Goal: Task Accomplishment & Management: Manage account settings

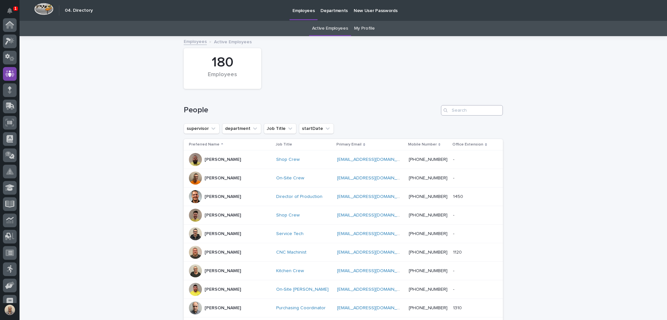
scroll to position [49, 0]
click at [461, 109] on input "Search" at bounding box center [472, 110] width 62 height 10
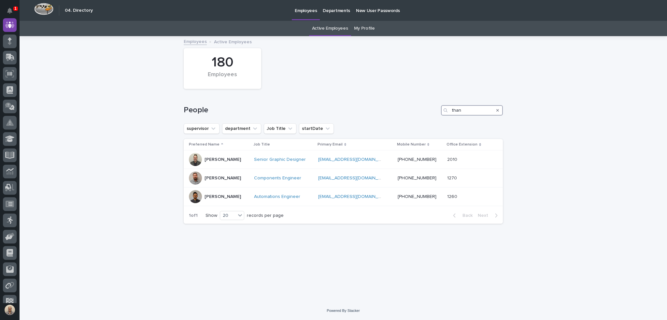
click at [459, 109] on input "than" at bounding box center [472, 110] width 62 height 10
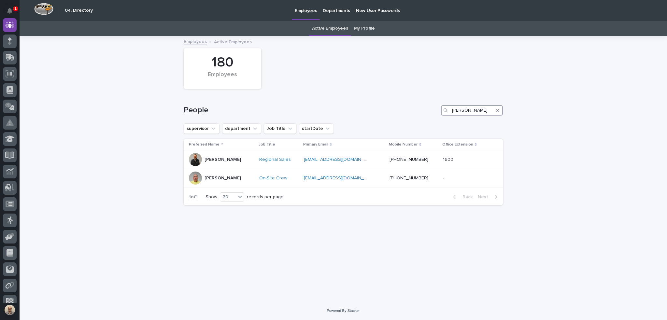
click at [464, 115] on input "[PERSON_NAME]" at bounding box center [472, 110] width 62 height 10
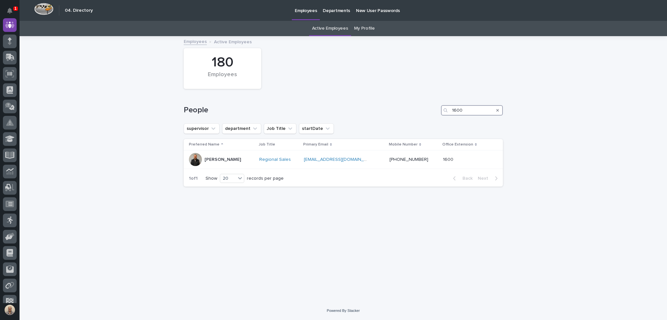
click at [464, 115] on input "1600" at bounding box center [472, 110] width 62 height 10
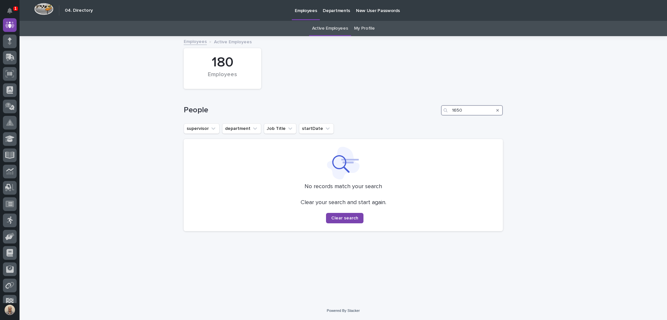
click at [468, 114] on input "1650" at bounding box center [472, 110] width 62 height 10
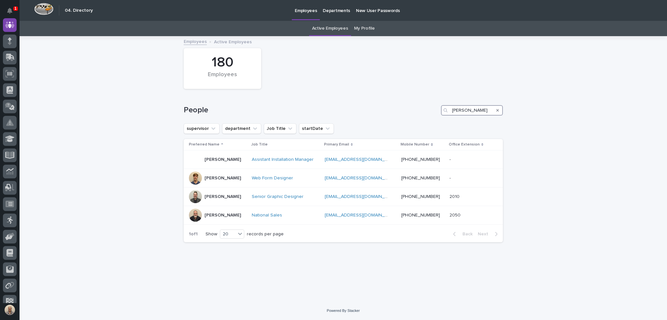
type input "[PERSON_NAME]"
click at [215, 176] on p "[PERSON_NAME]" at bounding box center [223, 179] width 36 height 6
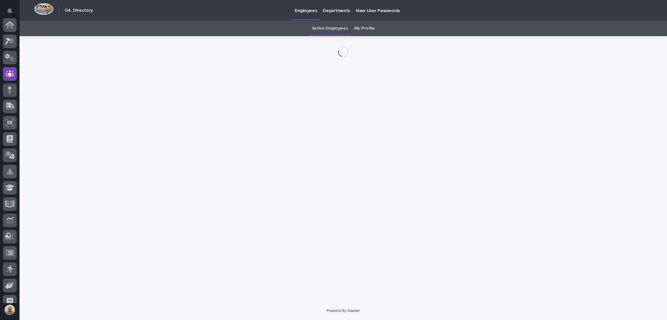
scroll to position [49, 0]
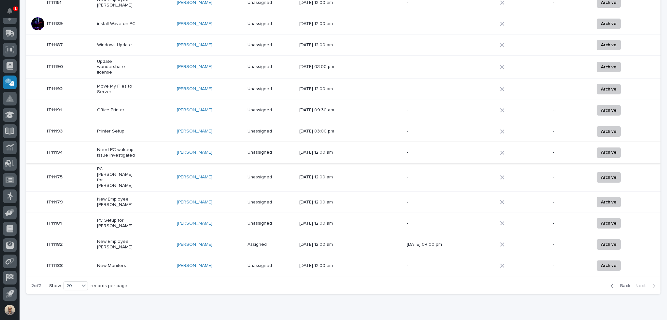
scroll to position [177, 0]
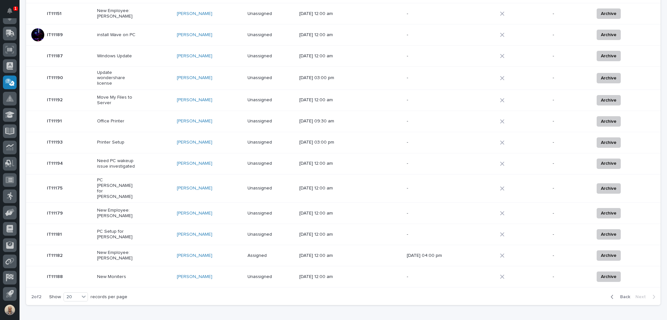
click at [115, 143] on p "Printer Setup" at bounding box center [117, 143] width 41 height 6
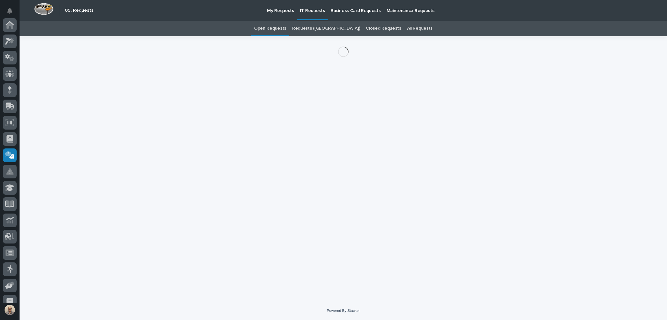
scroll to position [73, 0]
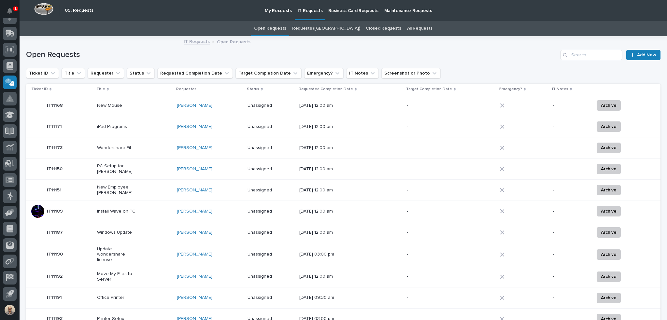
click at [123, 126] on p "iPad Programs" at bounding box center [117, 127] width 41 height 6
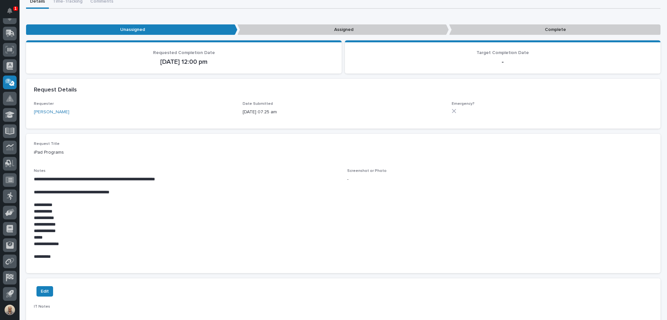
scroll to position [130, 0]
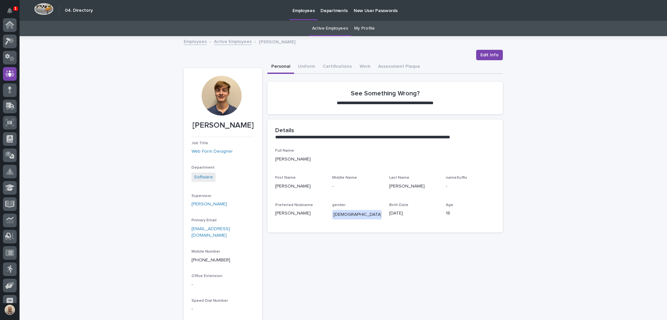
scroll to position [49, 0]
click at [491, 53] on span "Edit Info" at bounding box center [489, 55] width 18 height 7
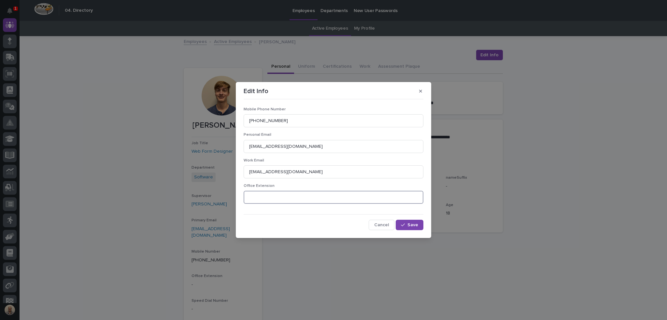
click at [349, 194] on input at bounding box center [334, 197] width 180 height 13
type input "1650"
click at [417, 226] on span "Save" at bounding box center [412, 225] width 11 height 5
